Goal: Information Seeking & Learning: Learn about a topic

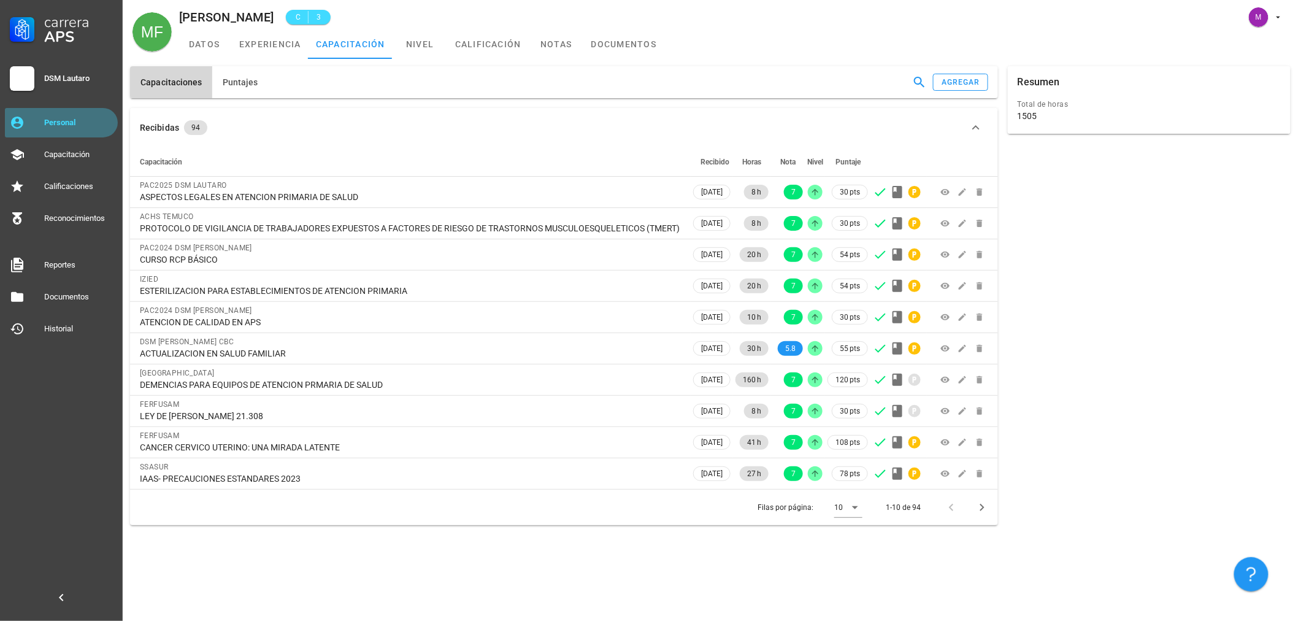
drag, startPoint x: 0, startPoint y: 0, endPoint x: 64, endPoint y: 112, distance: 129.1
click at [64, 113] on div "Personal" at bounding box center [78, 123] width 69 height 20
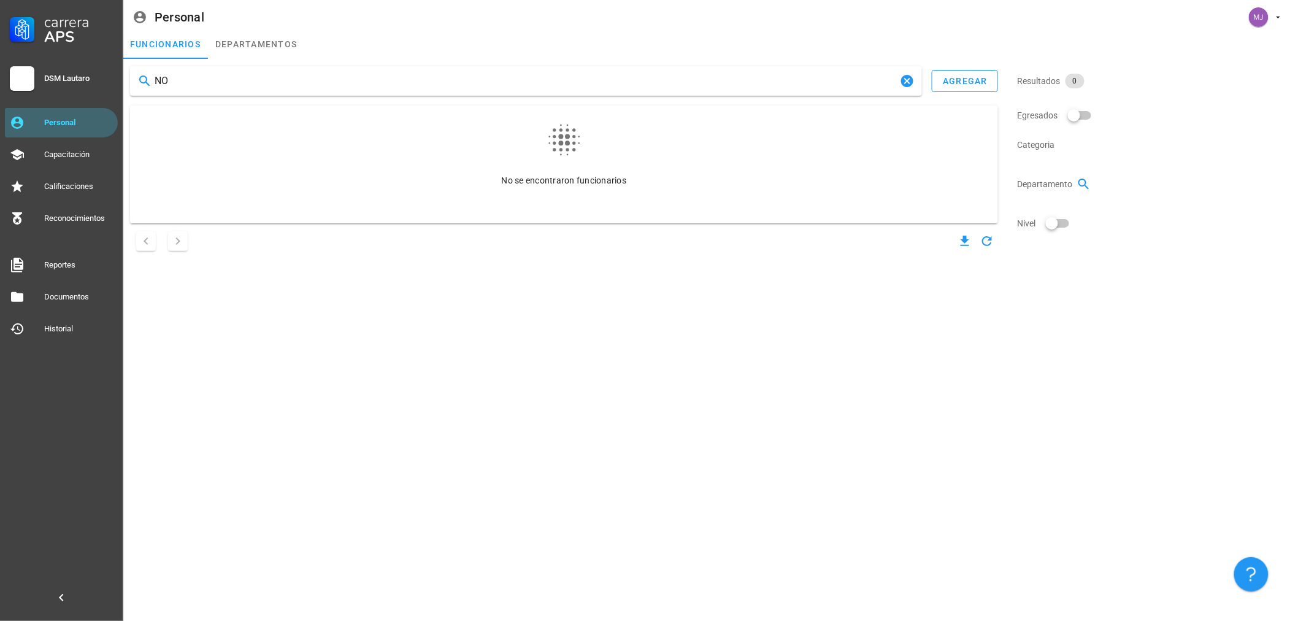
type input "N"
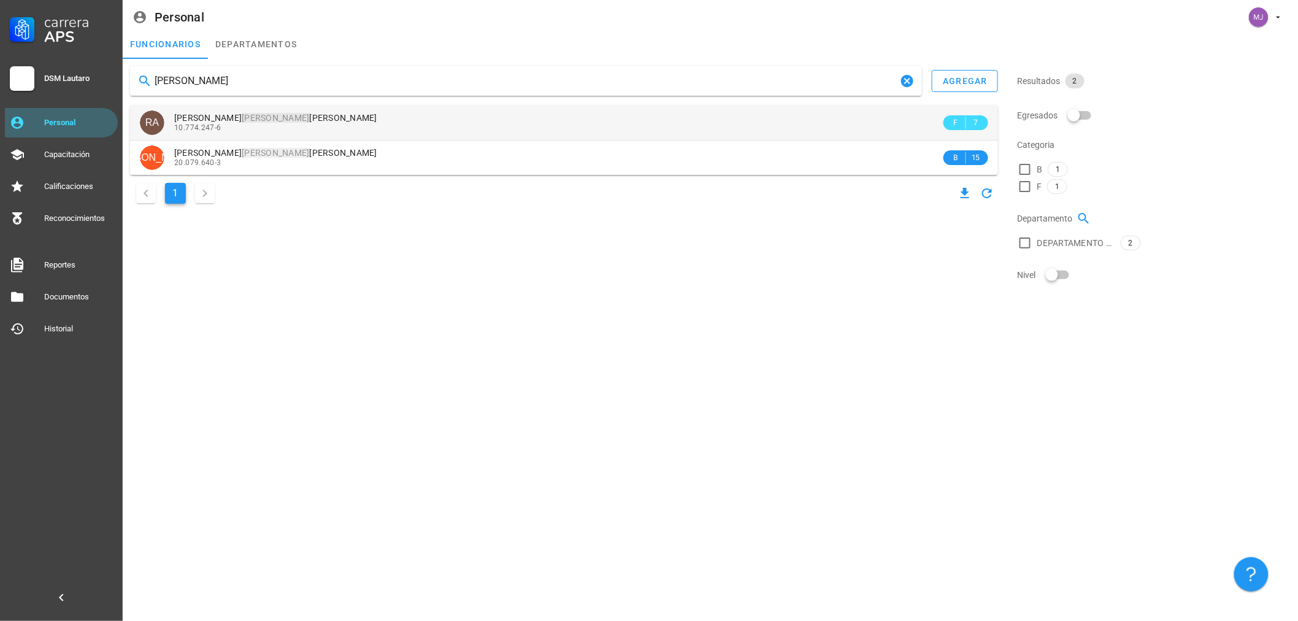
type input "[PERSON_NAME]"
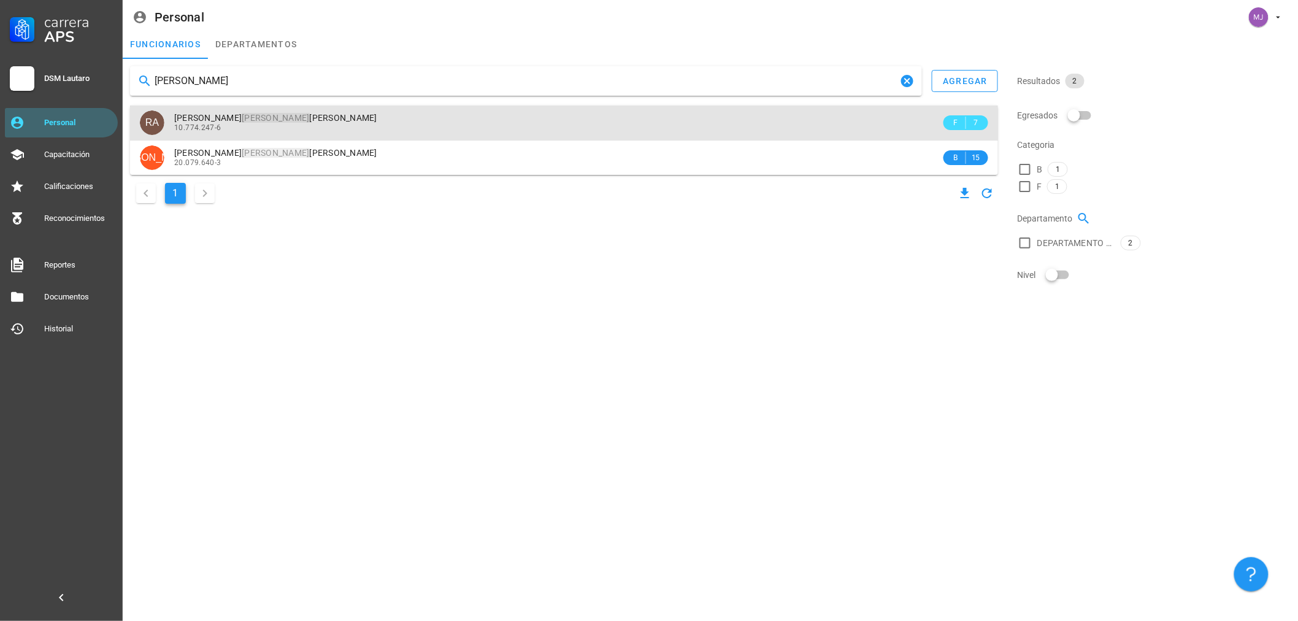
click at [288, 113] on mark "[PERSON_NAME]" at bounding box center [275, 118] width 67 height 10
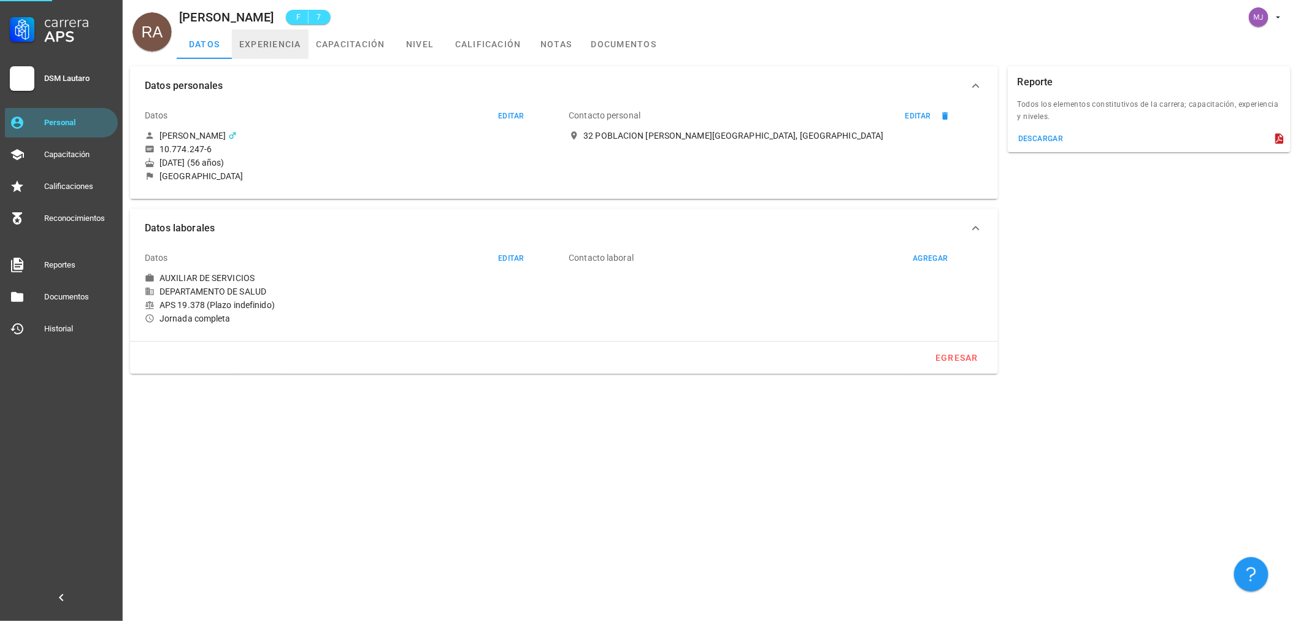
click at [280, 47] on link "experiencia" at bounding box center [270, 43] width 77 height 29
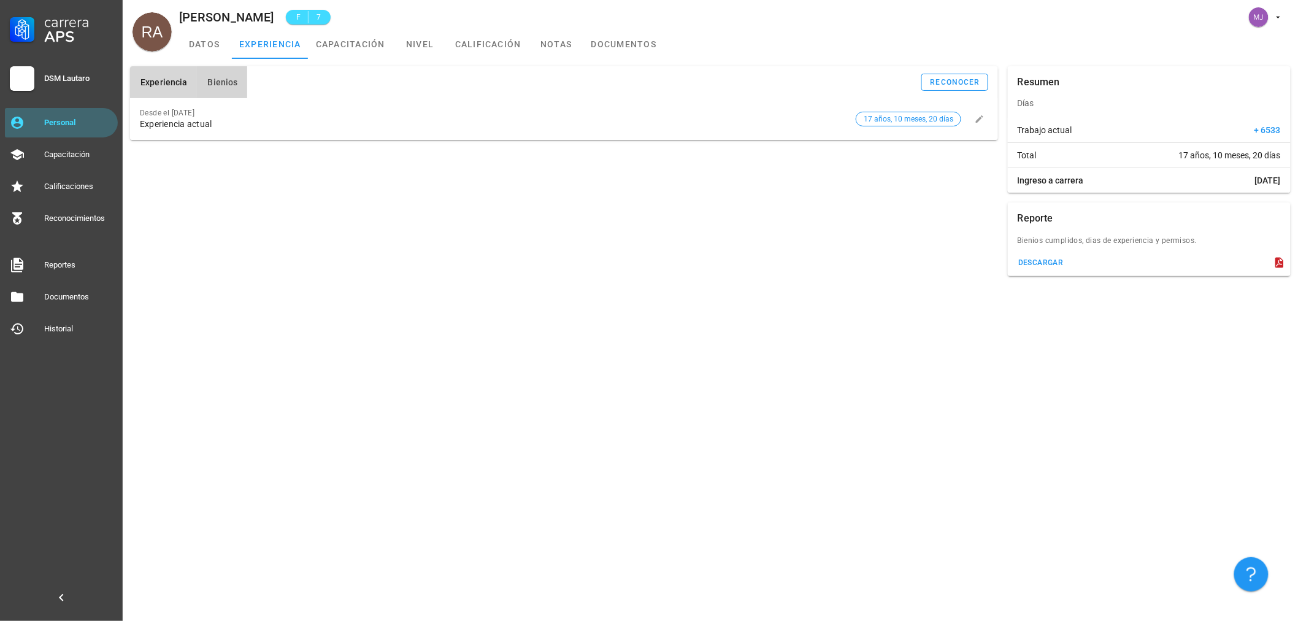
click at [242, 88] on button "Bienios" at bounding box center [222, 82] width 50 height 32
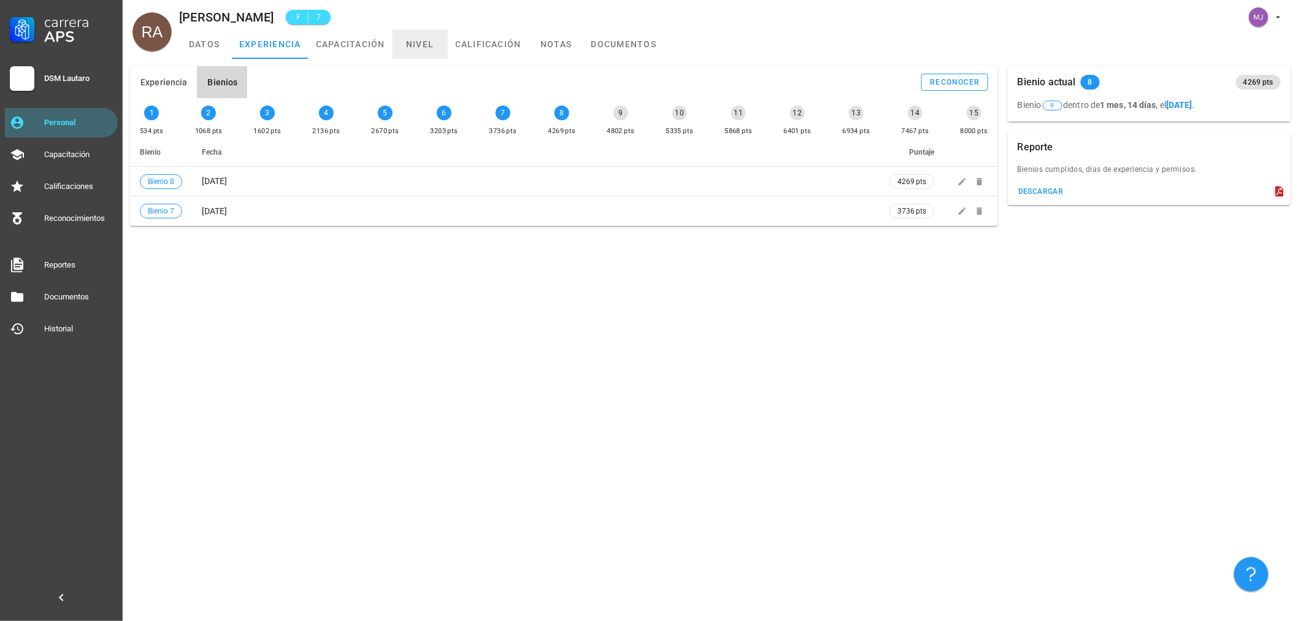
click at [409, 43] on link "nivel" at bounding box center [419, 43] width 55 height 29
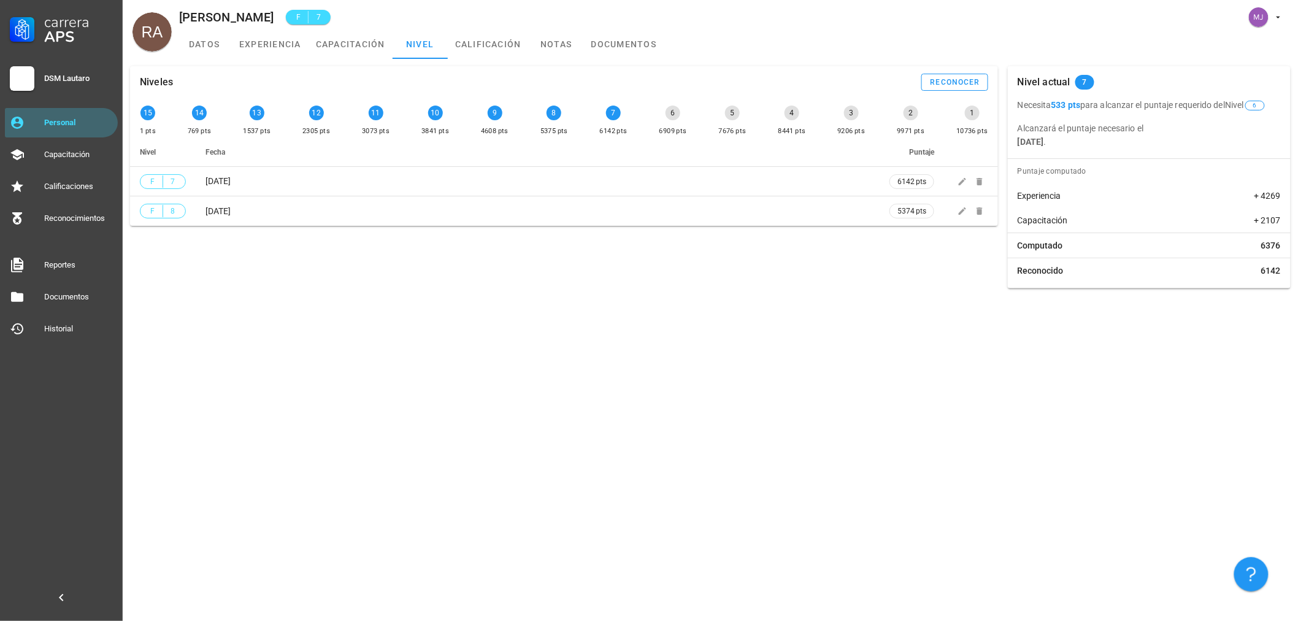
click at [1044, 139] on b "[DATE]" at bounding box center [1030, 142] width 26 height 10
click at [1022, 145] on b "[DATE]" at bounding box center [1030, 142] width 26 height 10
click at [1023, 144] on b "[DATE]" at bounding box center [1030, 142] width 26 height 10
